Goal: Task Accomplishment & Management: Manage account settings

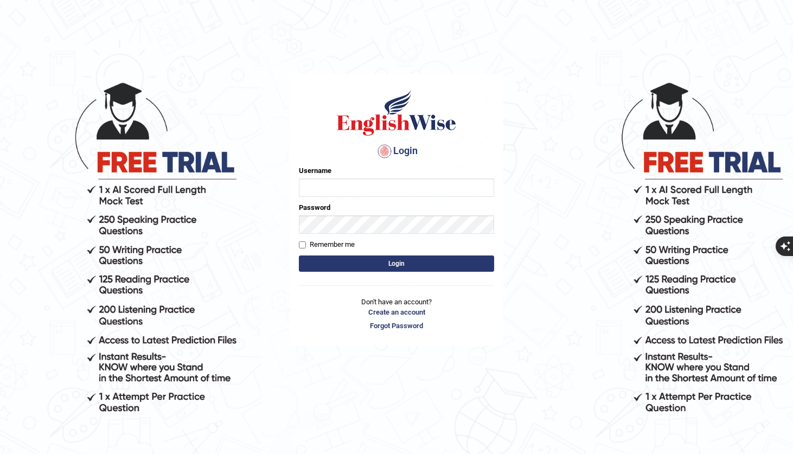
type input "uakhter30"
drag, startPoint x: 488, startPoint y: 125, endPoint x: 480, endPoint y: 133, distance: 11.9
click at [488, 120] on h1 at bounding box center [396, 112] width 195 height 49
click at [449, 253] on form "Please fix the following errors: Username uakhter30 Password Remember me Login" at bounding box center [396, 219] width 195 height 109
click at [448, 264] on button "Login" at bounding box center [396, 264] width 195 height 16
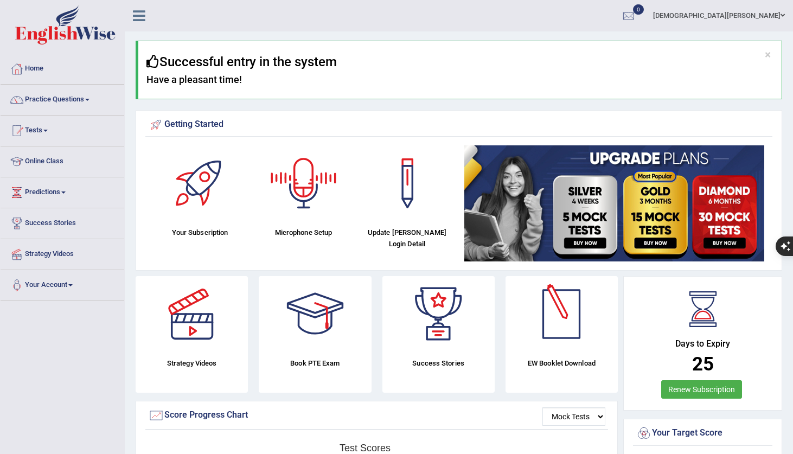
click at [582, 341] on div at bounding box center [562, 314] width 76 height 76
